Goal: Task Accomplishment & Management: Complete application form

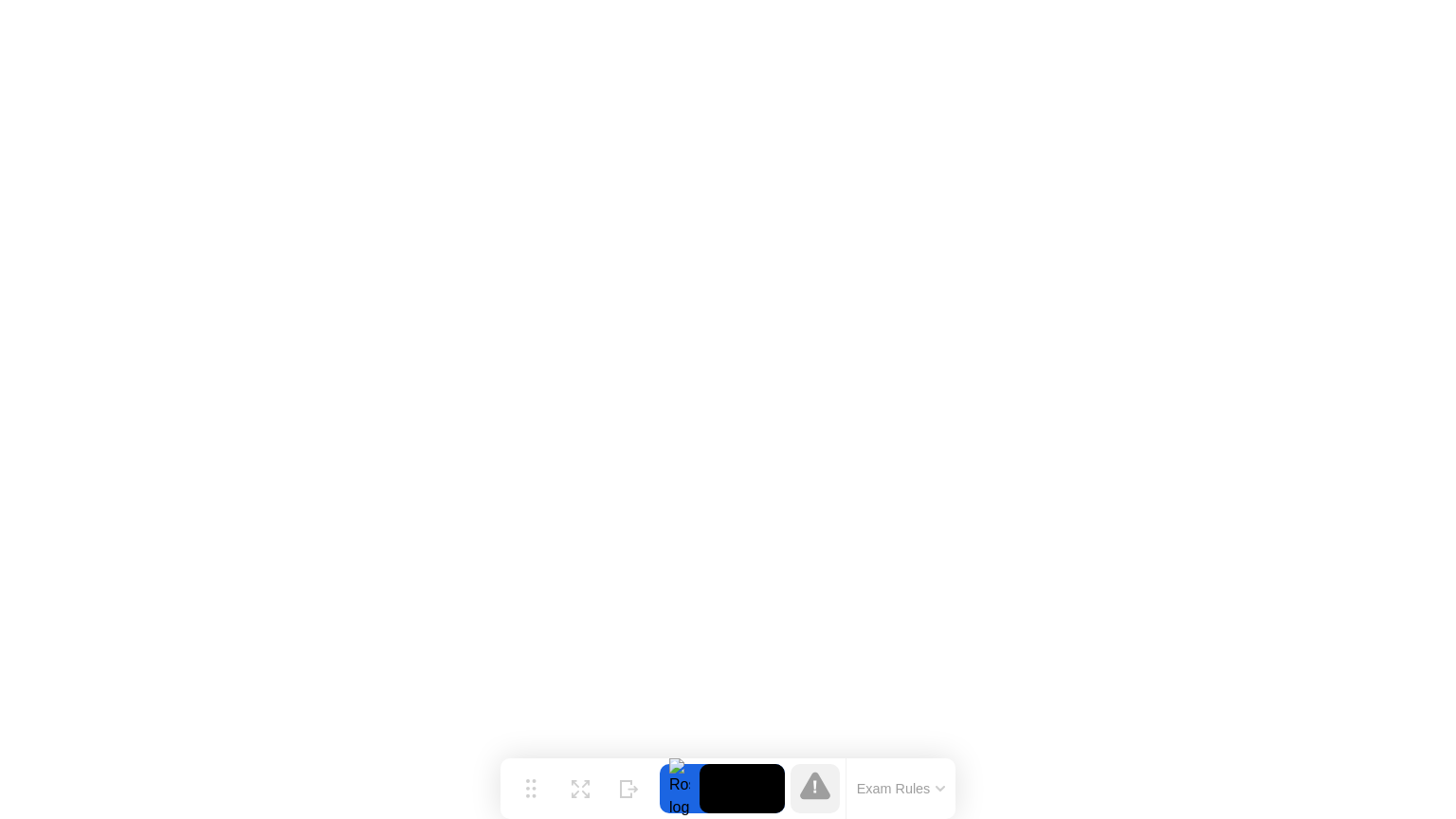
click at [819, 790] on icon at bounding box center [815, 785] width 30 height 27
click at [823, 787] on icon at bounding box center [815, 785] width 30 height 27
click at [886, 787] on button "Exam Rules" at bounding box center [902, 789] width 100 height 17
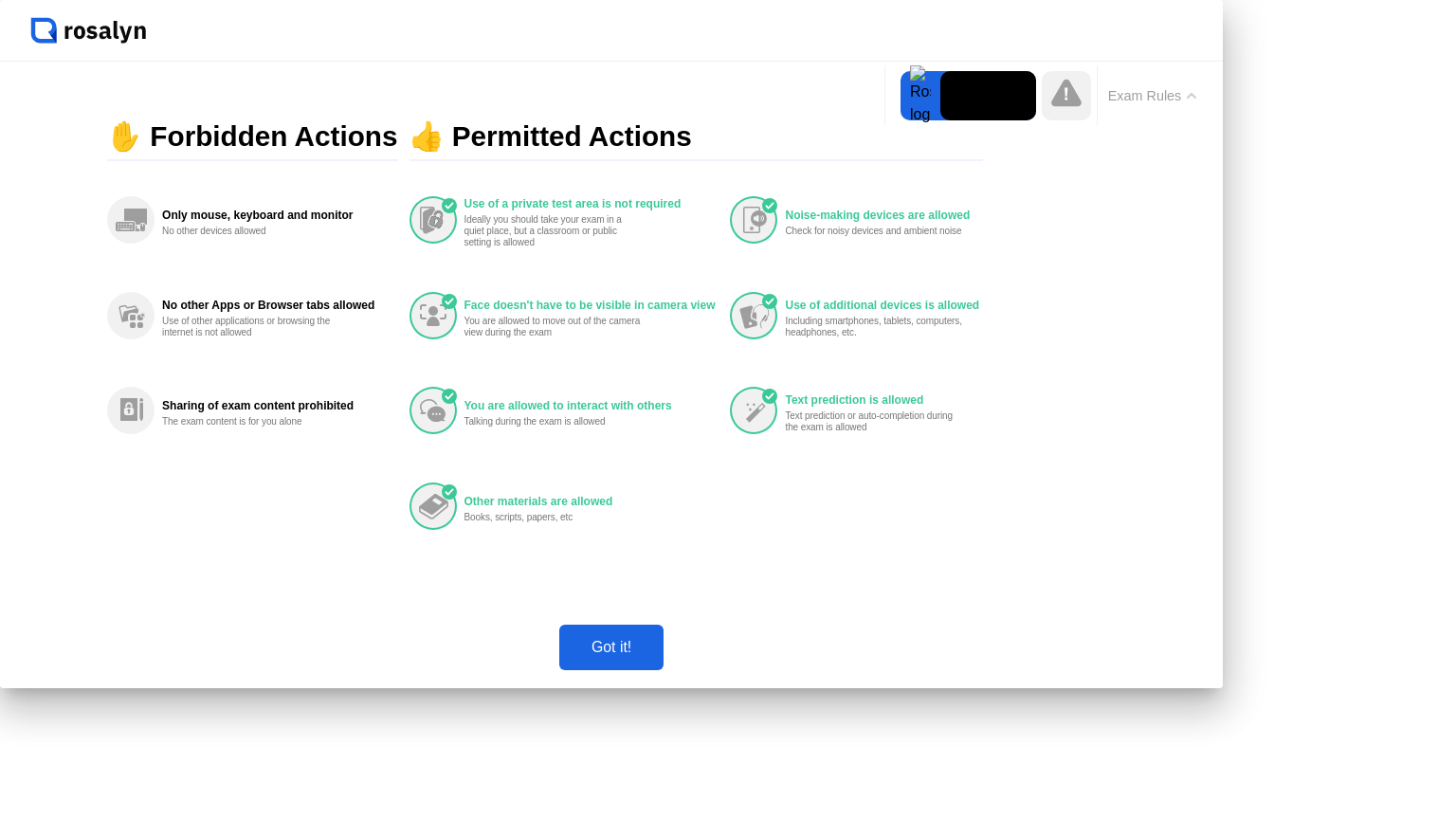
click at [1072, 102] on icon at bounding box center [1066, 93] width 30 height 27
click at [658, 657] on div "Got it!" at bounding box center [611, 648] width 93 height 17
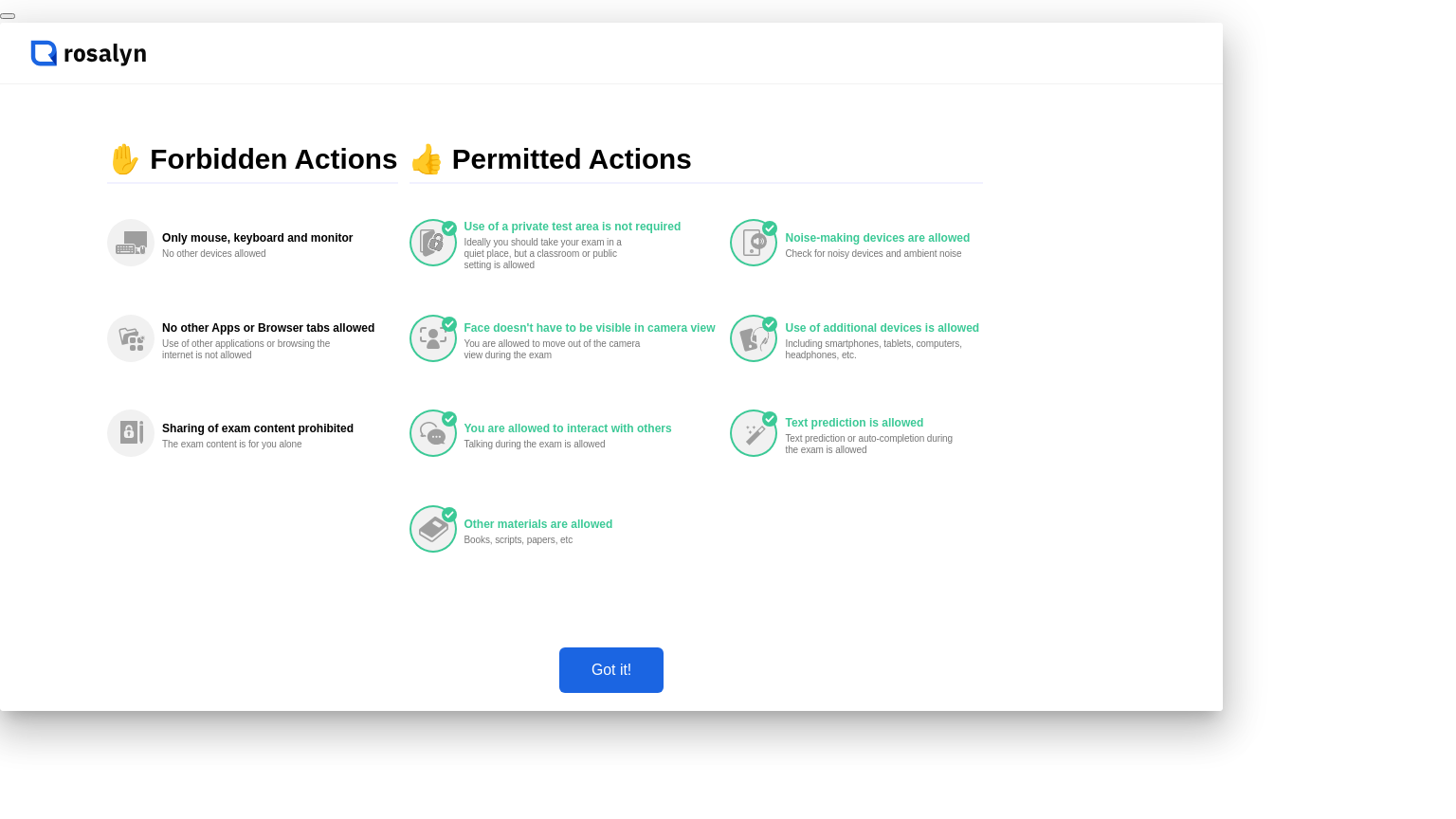
click div "End Proctoring Session"
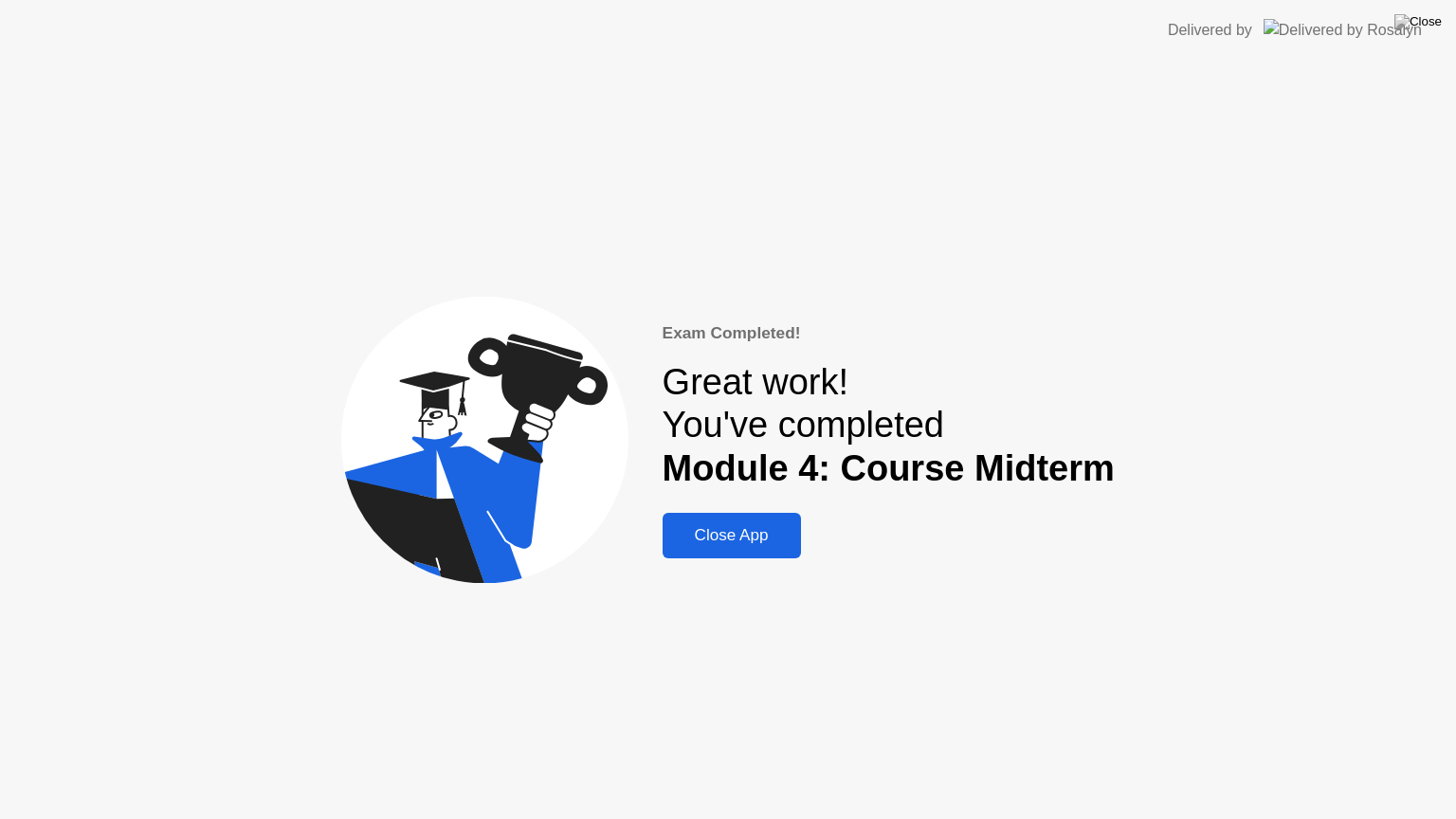
click at [764, 528] on div "Close App" at bounding box center [732, 536] width 127 height 19
